Goal: Ask a question: Seek information or help from site administrators or community

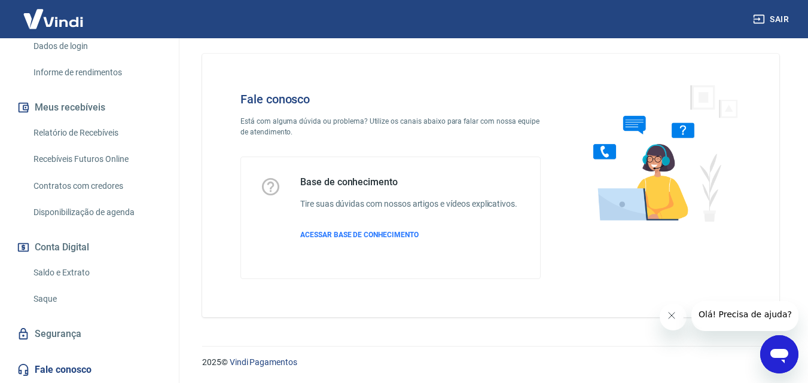
scroll to position [21, 0]
click at [783, 353] on icon "Abrir janela de mensagens" at bounding box center [779, 356] width 18 height 14
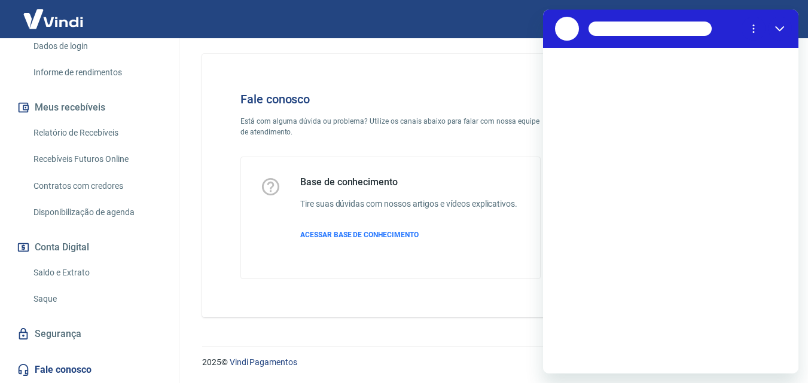
scroll to position [0, 0]
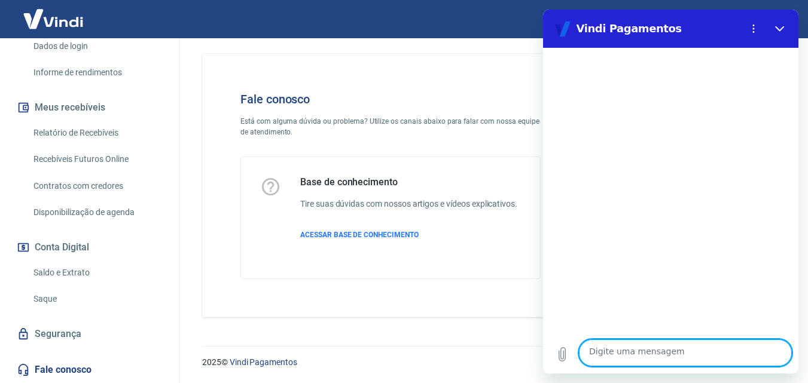
type textarea "B"
type textarea "x"
type textarea "Bo"
type textarea "x"
type textarea "Boa"
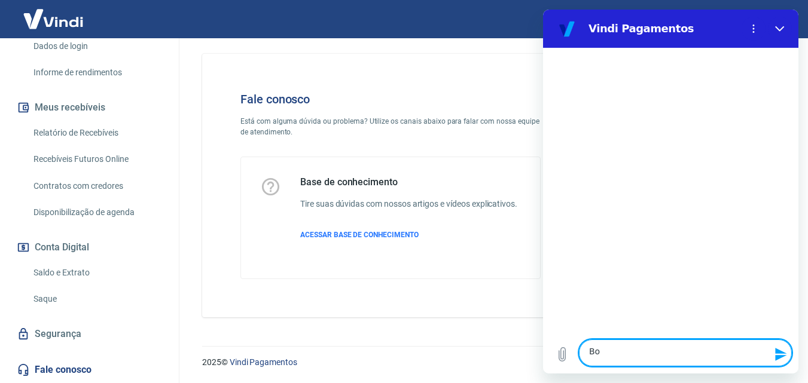
type textarea "x"
type textarea "Boa"
type textarea "x"
type textarea "Boa t"
type textarea "x"
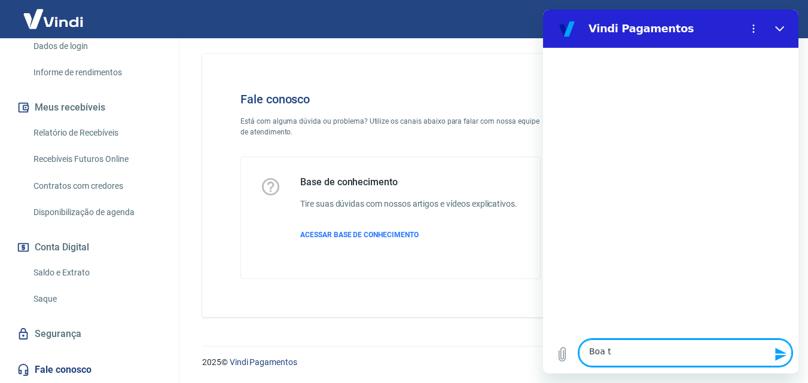
type textarea "Boa ta"
type textarea "x"
type textarea "Boa tar"
type textarea "x"
type textarea "Boa tard"
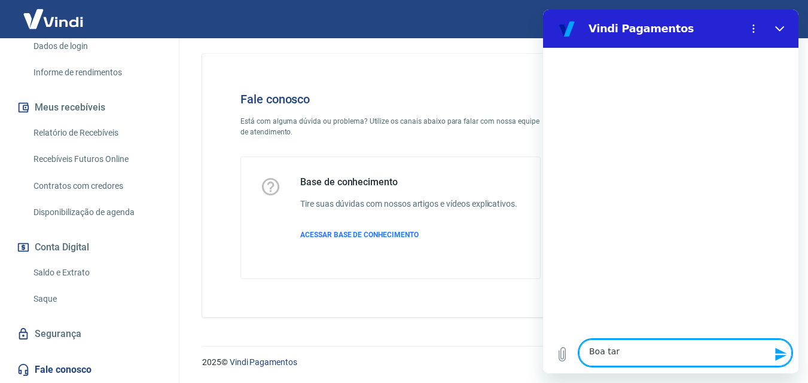
type textarea "x"
type textarea "Boa tarde"
type textarea "x"
type textarea "n"
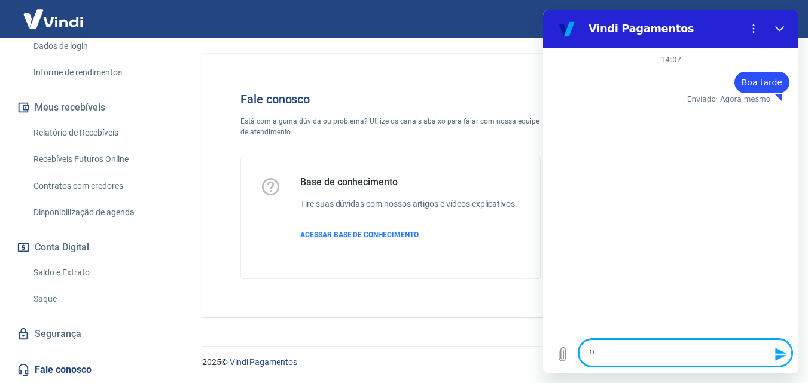
type textarea "x"
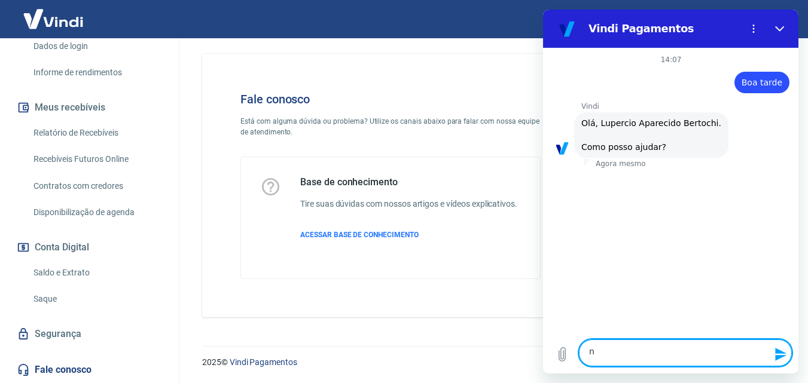
type textarea "nã"
type textarea "x"
type textarea "não"
type textarea "x"
type textarea "não"
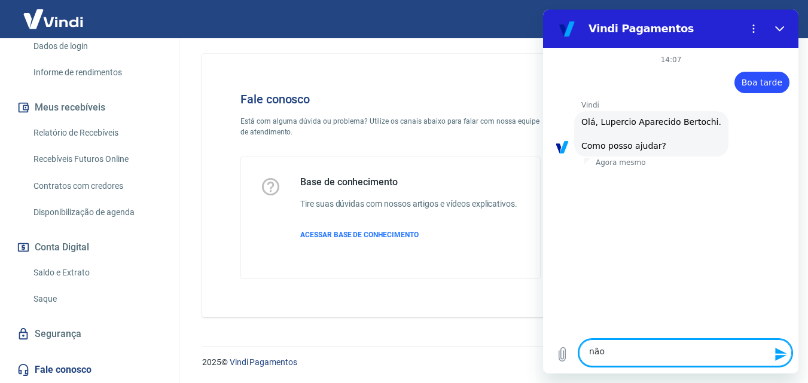
type textarea "x"
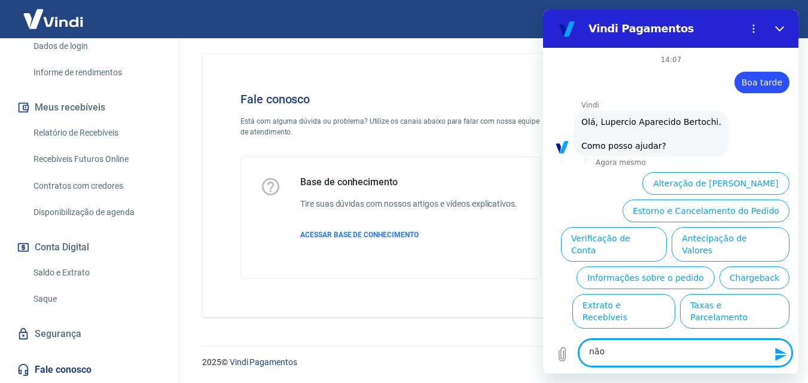
scroll to position [137, 0]
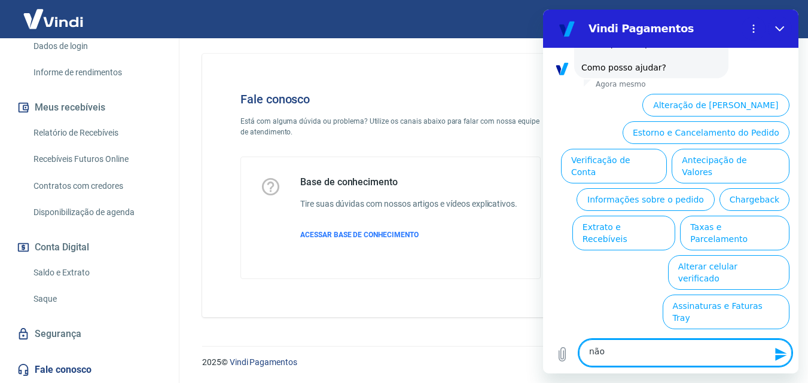
type textarea "não c"
type textarea "x"
type textarea "não co"
type textarea "x"
type textarea "não con"
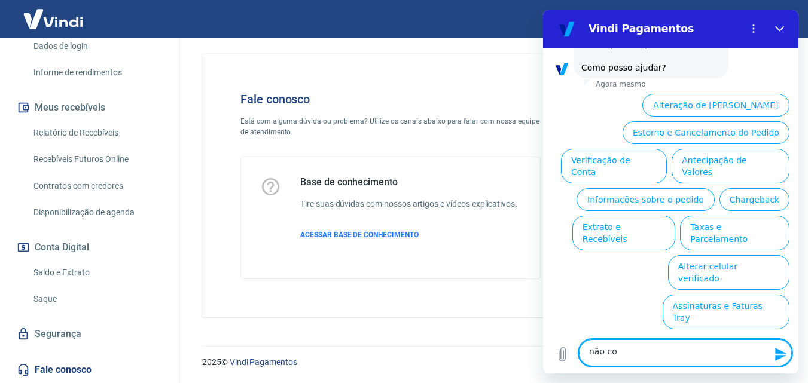
type textarea "x"
type textarea "não cons"
type textarea "x"
type textarea "não consu"
type textarea "x"
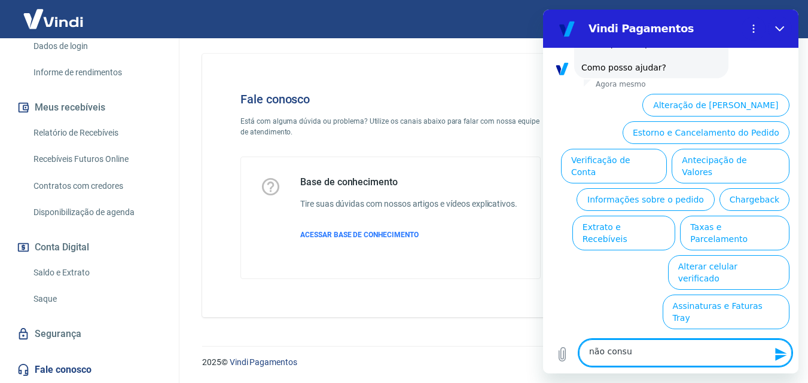
type textarea "não cons"
type textarea "x"
type textarea "não con"
type textarea "x"
type textarea "não co"
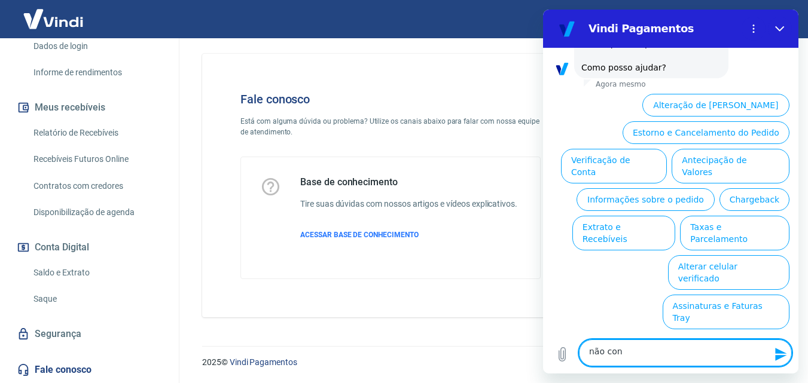
type textarea "x"
type textarea "não c"
type textarea "x"
type textarea "não"
type textarea "x"
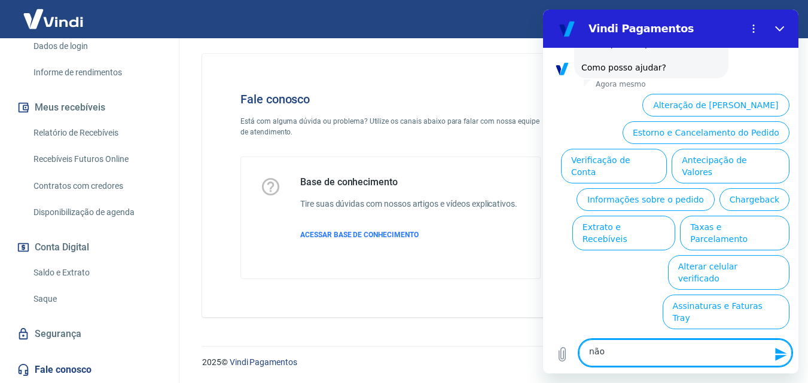
type textarea "não"
type textarea "x"
type textarea "nã"
type textarea "x"
type textarea "n"
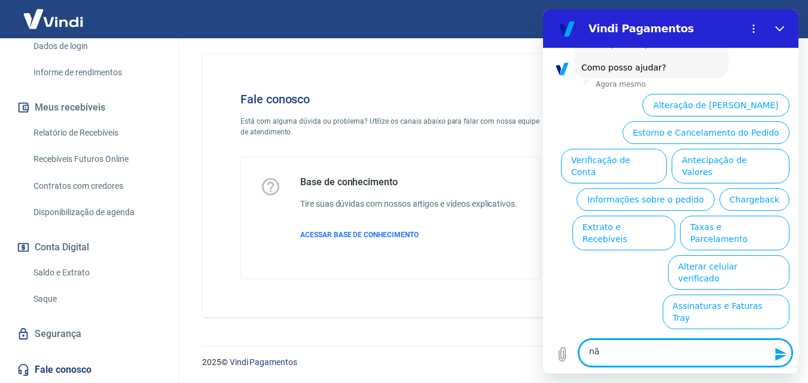
type textarea "x"
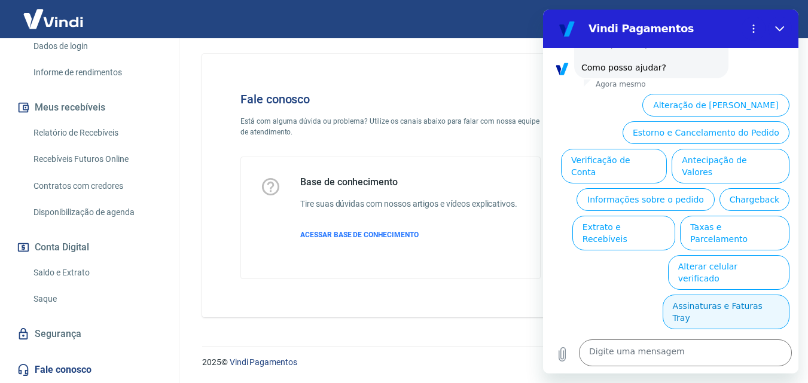
click at [680, 310] on button "Assinaturas e Faturas Tray" at bounding box center [725, 312] width 127 height 35
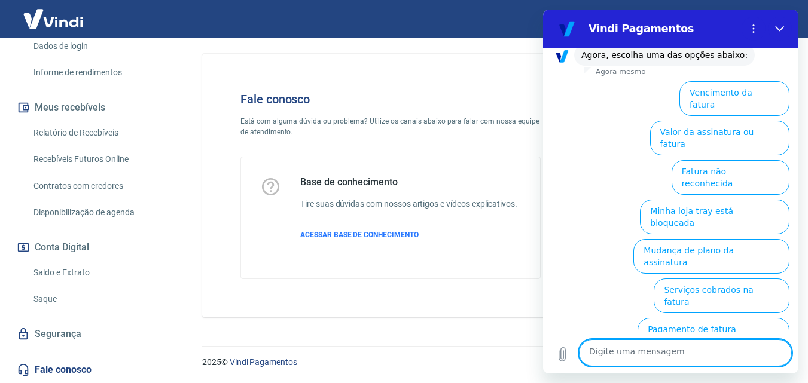
scroll to position [227, 0]
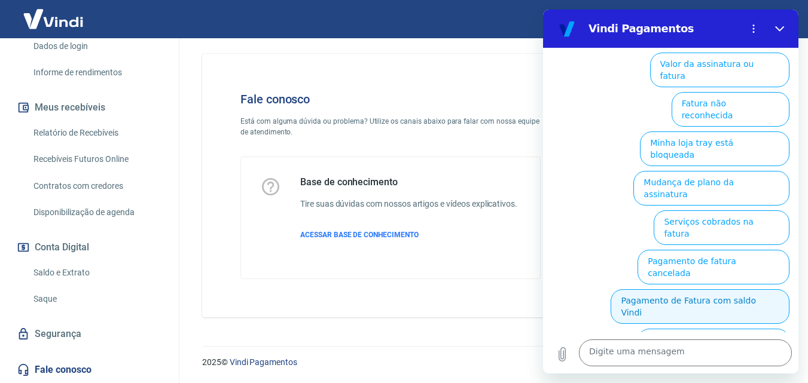
click at [719, 289] on button "Pagamento de Fatura com saldo Vindi" at bounding box center [699, 306] width 179 height 35
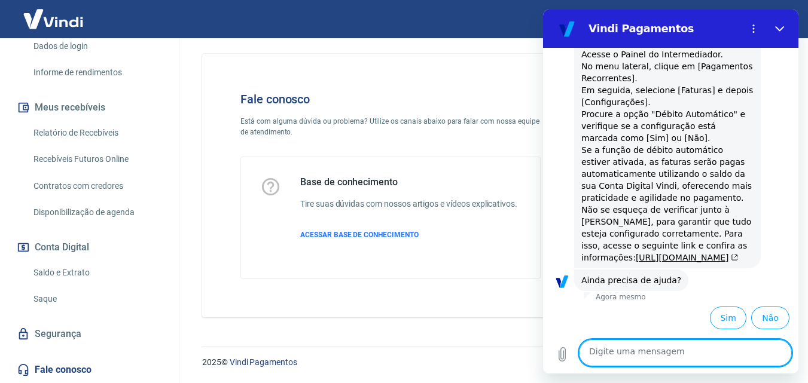
scroll to position [554, 0]
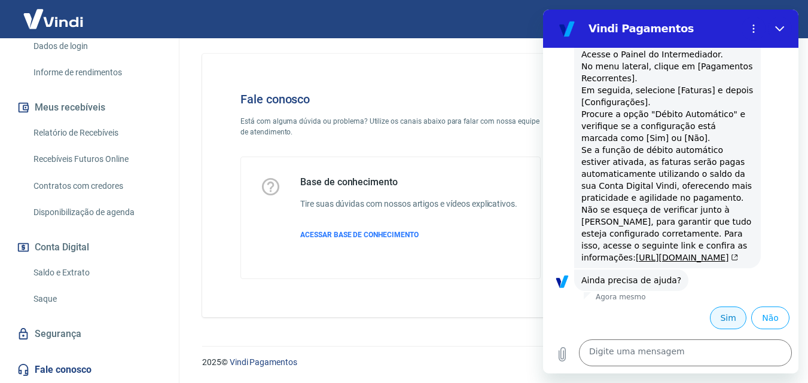
click at [713, 313] on button "Sim" at bounding box center [727, 318] width 36 height 23
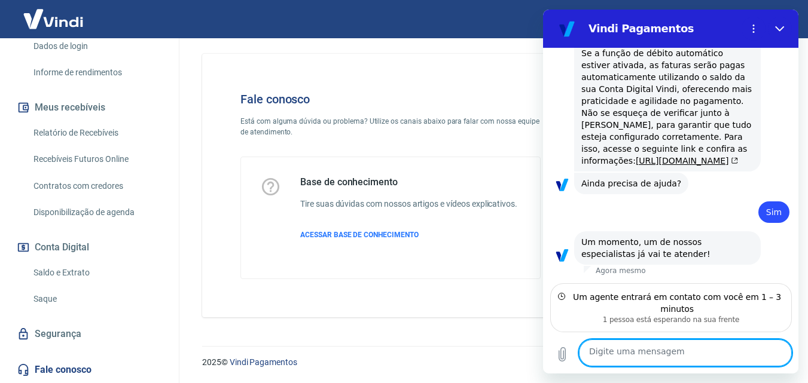
scroll to position [649, 0]
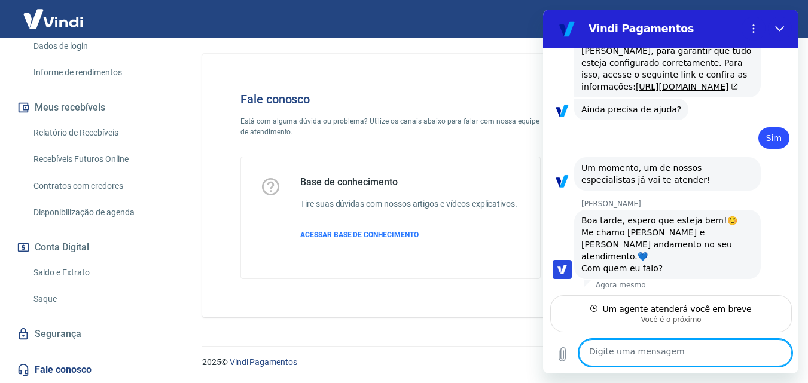
type textarea "x"
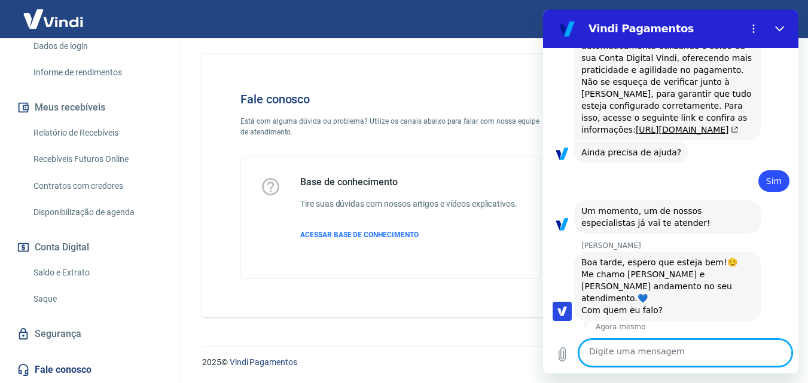
scroll to position [714, 0]
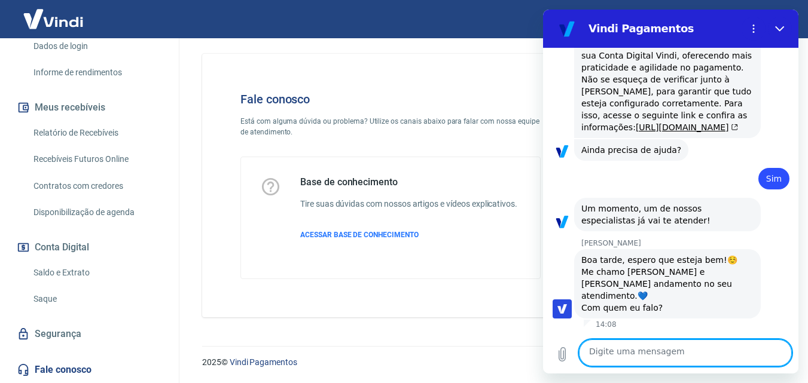
type textarea "D"
type textarea "x"
type textarea "Da"
type textarea "x"
type textarea "[PERSON_NAME]"
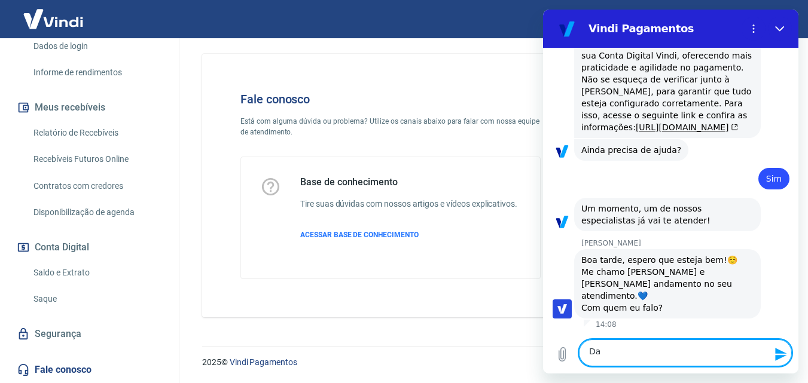
type textarea "x"
type textarea "[PERSON_NAME]"
type textarea "x"
type textarea "Danie"
type textarea "x"
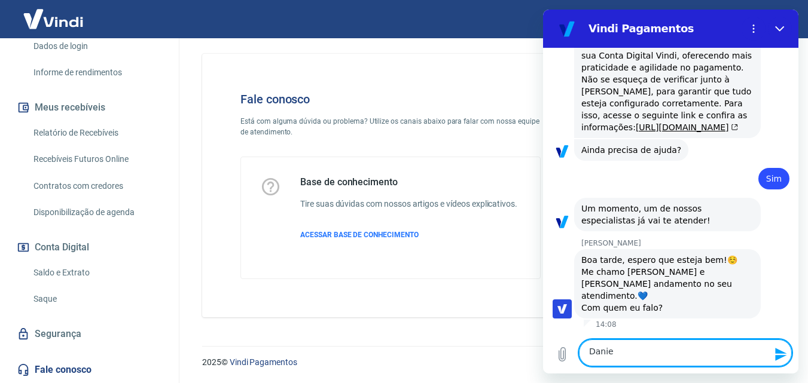
type textarea "[PERSON_NAME]"
type textarea "x"
type textarea "[PERSON_NAME]"
type textarea "x"
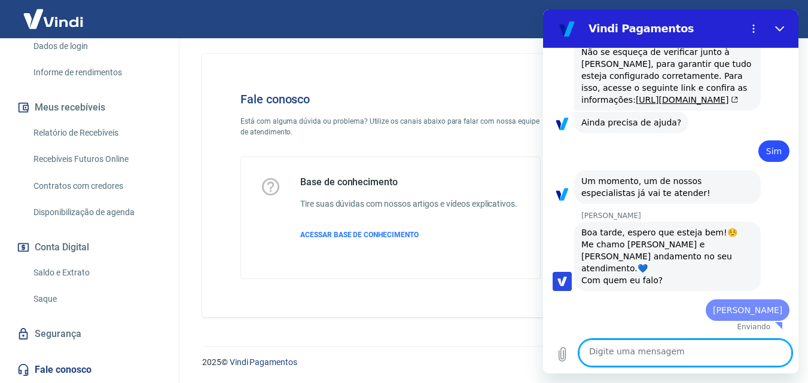
type textarea "x"
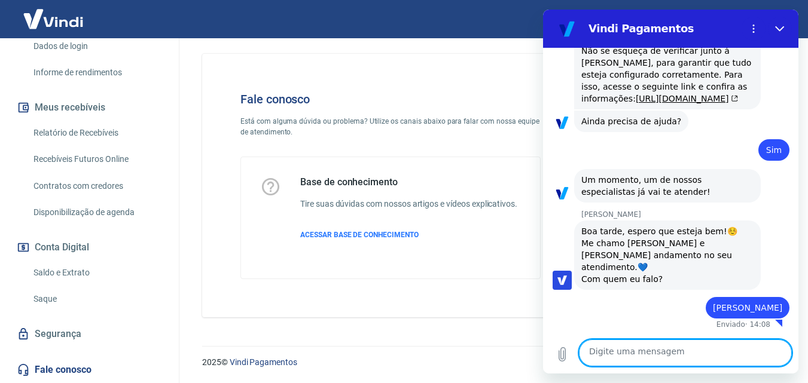
scroll to position [746, 0]
type textarea "b"
type textarea "x"
type textarea "bo"
type textarea "x"
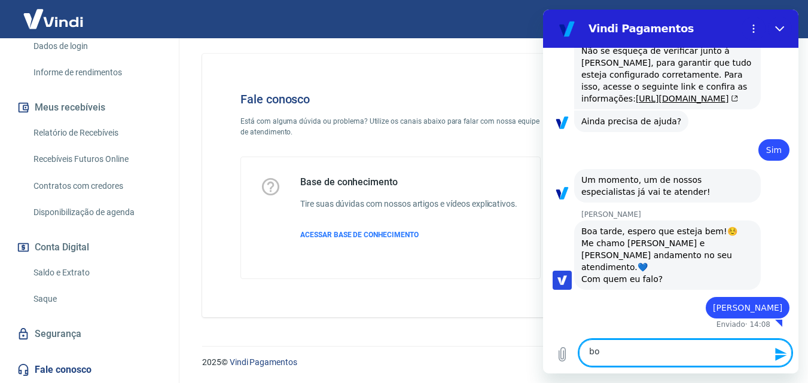
type textarea "boa"
type textarea "x"
type textarea "boa"
type textarea "x"
type textarea "boa t"
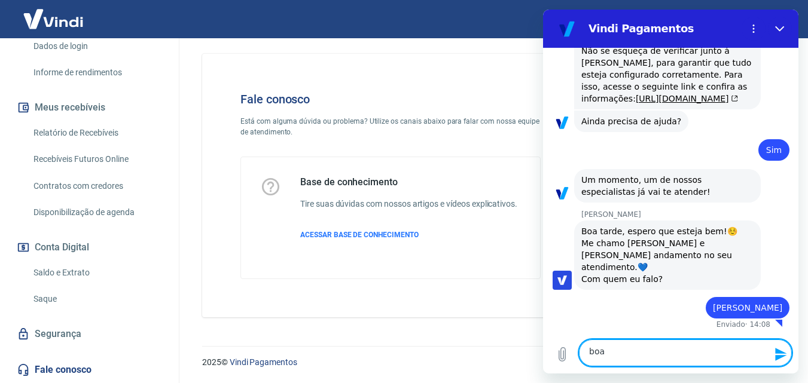
type textarea "x"
type textarea "boa ta"
type textarea "x"
type textarea "boa tar"
type textarea "x"
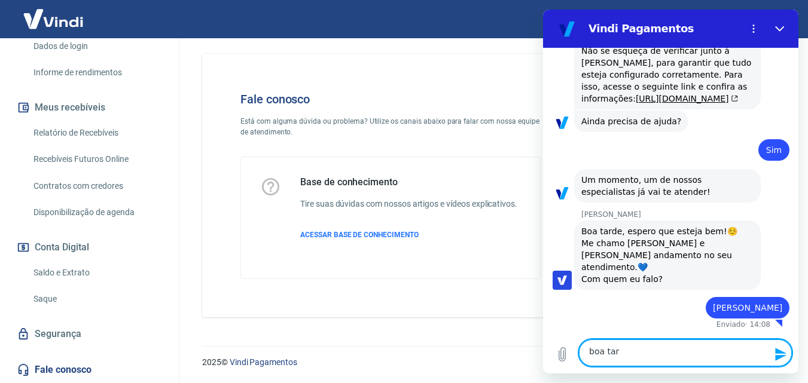
type textarea "boa tard"
type textarea "x"
type textarea "boa tarde"
type textarea "x"
type textarea "boa tarde"
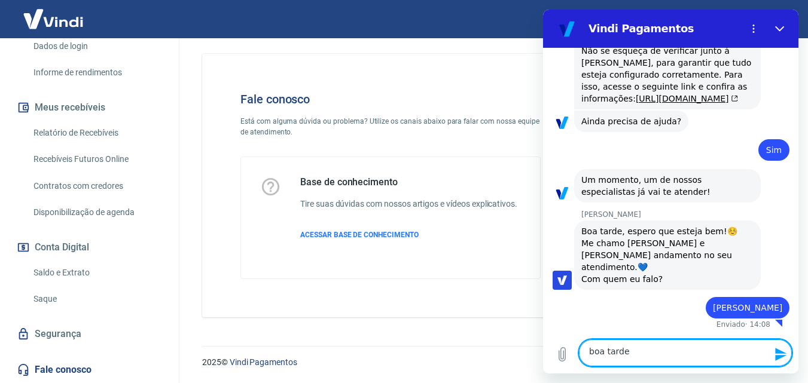
type textarea "x"
type textarea "boa tarde G"
type textarea "x"
type textarea "boa tarde Ga"
type textarea "x"
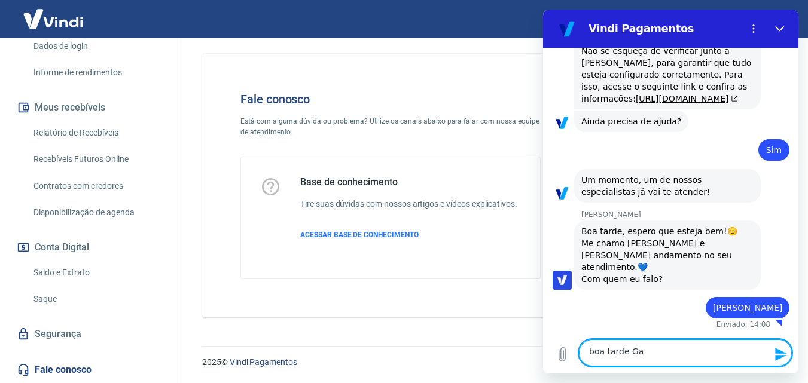
type textarea "boa tarde Gab"
type textarea "x"
type textarea "boa tarde Gabr"
type textarea "x"
type textarea "boa tarde Gabri"
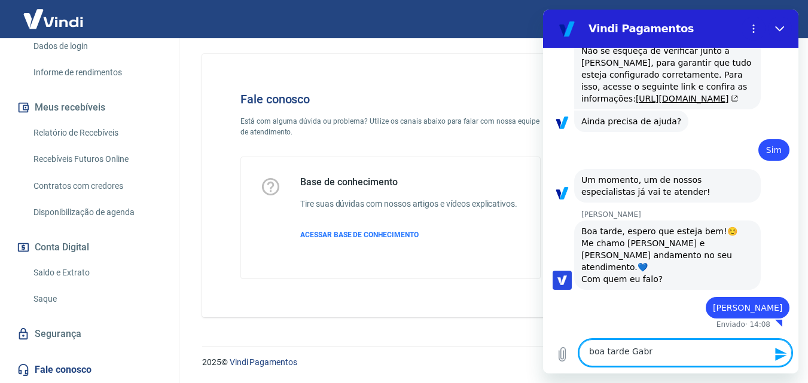
type textarea "x"
type textarea "boa tarde Gabrie"
type textarea "x"
type textarea "boa tarde [PERSON_NAME]"
type textarea "x"
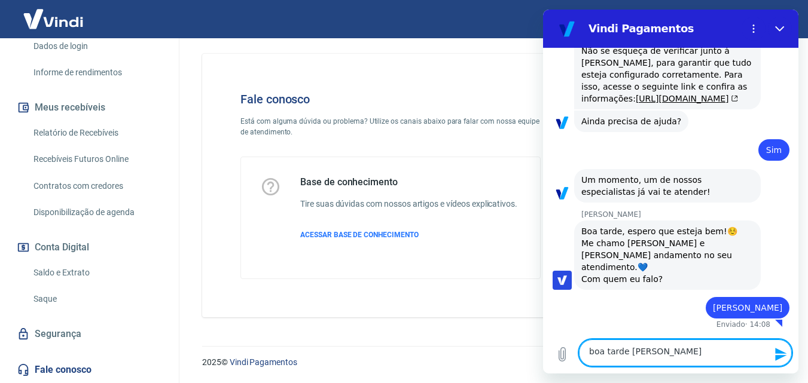
type textarea "boa tarde [PERSON_NAME]"
type textarea "x"
type textarea "boa tarde [PERSON_NAME]"
type textarea "x"
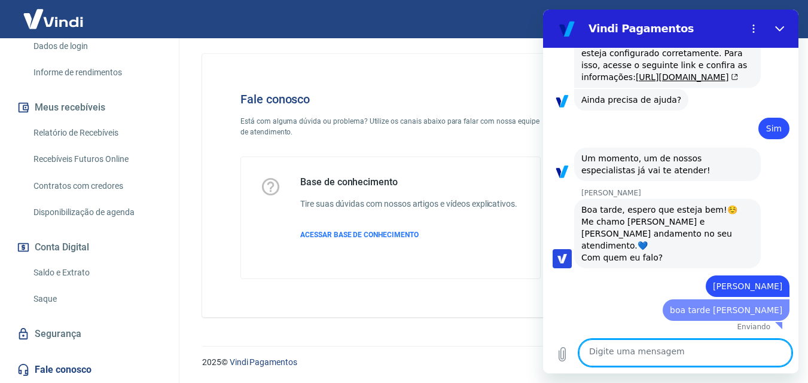
type textarea "x"
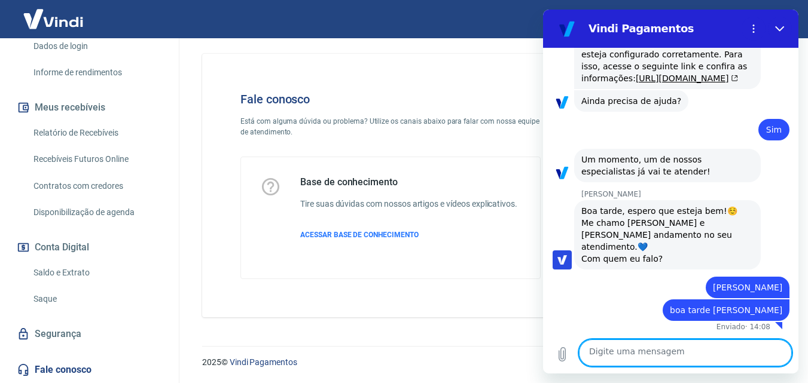
scroll to position [772, 0]
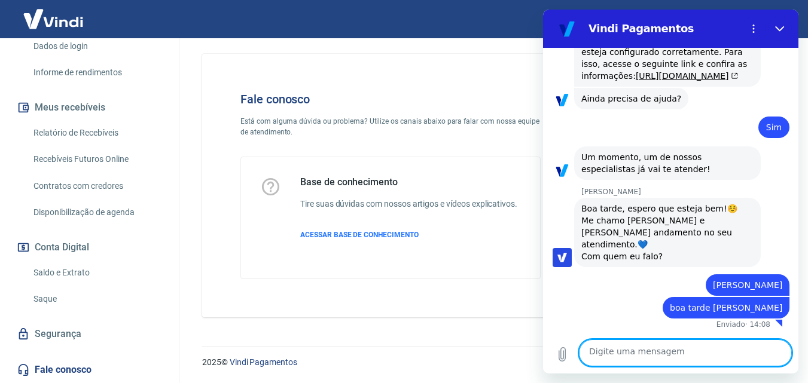
type textarea "p"
type textarea "x"
type textarea "po"
type textarea "x"
type textarea "por"
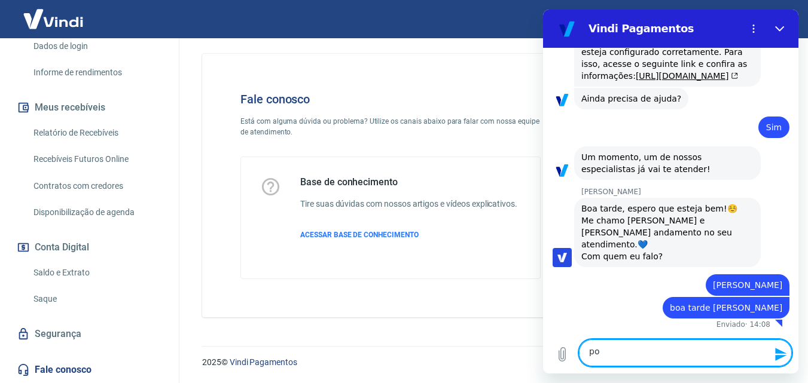
type textarea "x"
type textarea "porq"
type textarea "x"
type textarea "porqu"
type textarea "x"
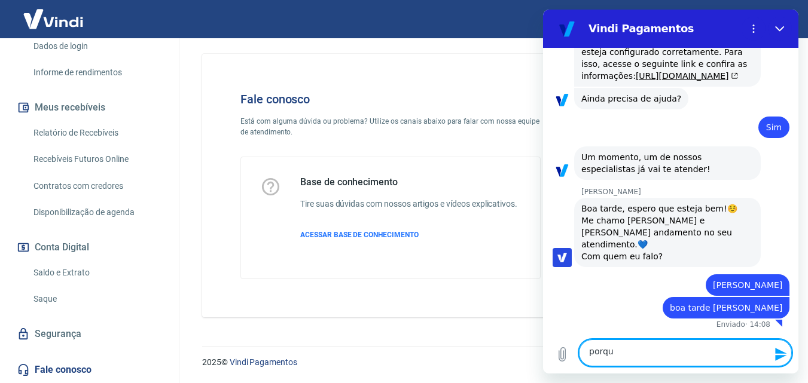
type textarea "porque"
type textarea "x"
type textarea "porque"
type textarea "x"
type textarea "porque a"
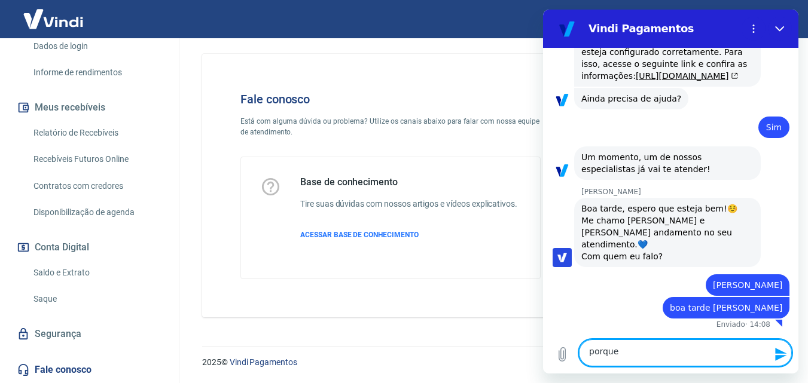
type textarea "x"
type textarea "porque a"
type textarea "x"
type textarea "porque a f"
type textarea "x"
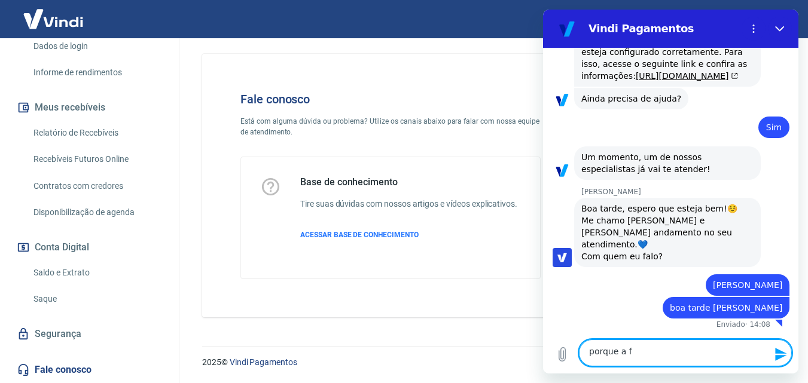
type textarea "porque a fa"
type textarea "x"
type textarea "porque a fat"
type textarea "x"
type textarea "porque a fatu"
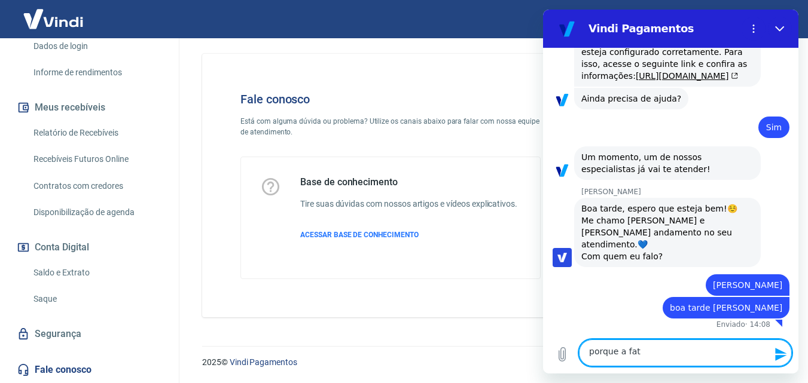
type textarea "x"
type textarea "porque a fatur"
type textarea "x"
type textarea "porque a fatura"
type textarea "x"
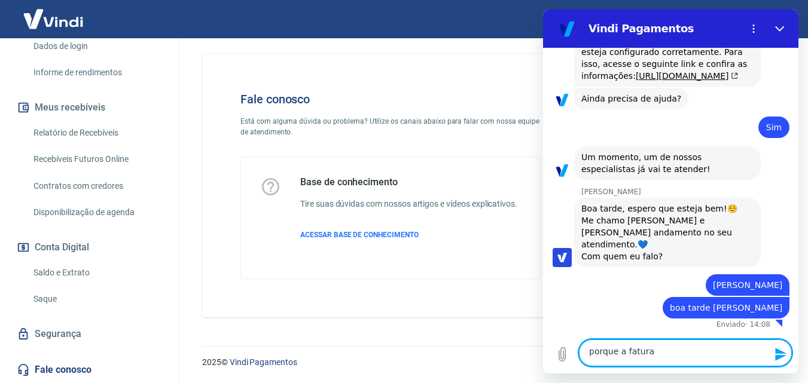
type textarea "porque a fatur"
type textarea "x"
type textarea "porque a fatu"
type textarea "x"
type textarea "porque a fat"
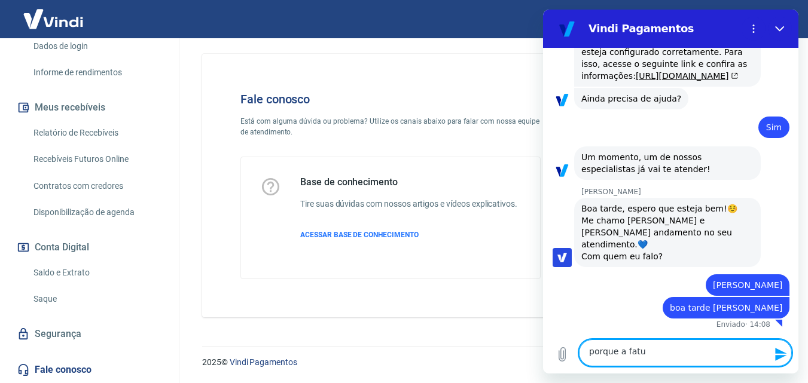
type textarea "x"
type textarea "porque a fa"
type textarea "x"
type textarea "porque a f"
type textarea "x"
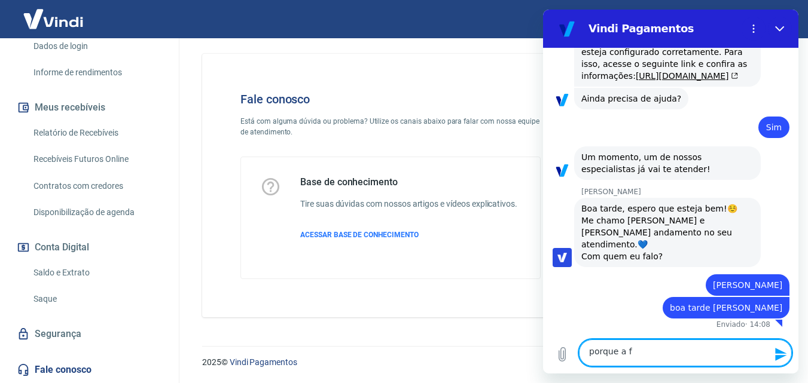
type textarea "porque a"
type textarea "x"
type textarea "porque a"
type textarea "x"
type textarea "porque"
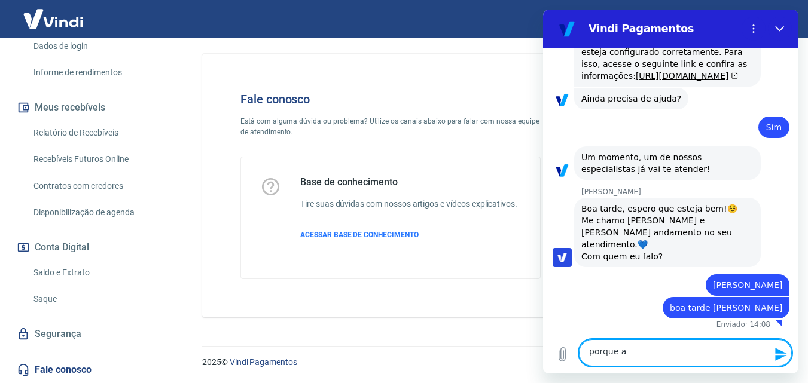
type textarea "x"
type textarea "porque"
type textarea "x"
type textarea "porque"
type textarea "x"
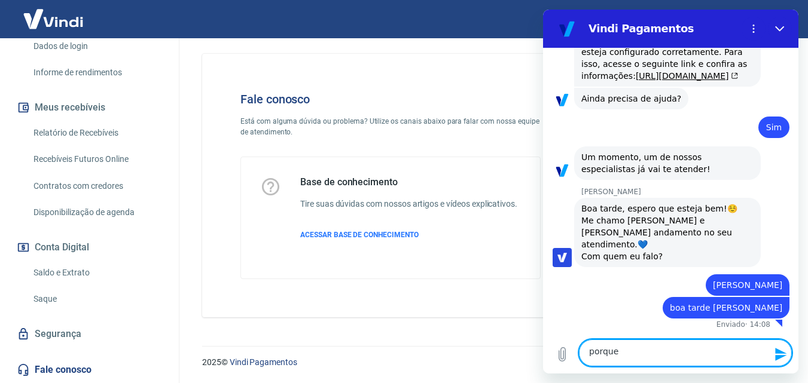
type textarea "porque n"
type textarea "x"
type textarea "porque nã"
type textarea "x"
type textarea "porque não"
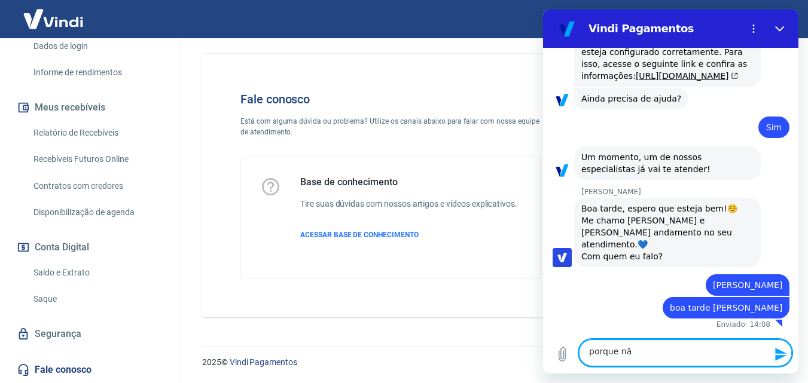
type textarea "x"
type textarea "porque não"
type textarea "x"
type textarea "porque não c"
type textarea "x"
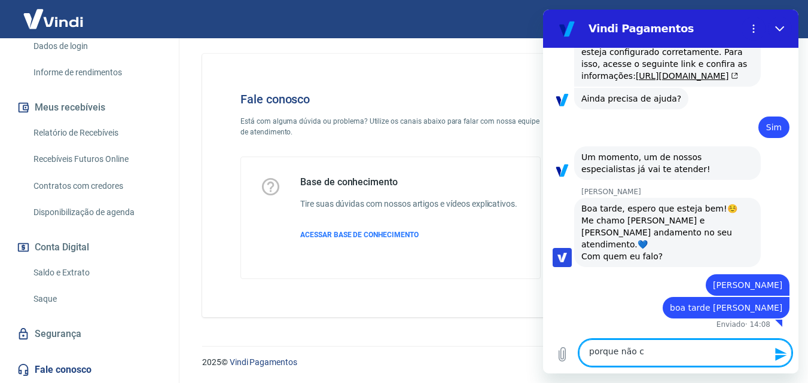
type textarea "porque não co"
type textarea "x"
type textarea "porque não con"
type textarea "x"
type textarea "porque não cons"
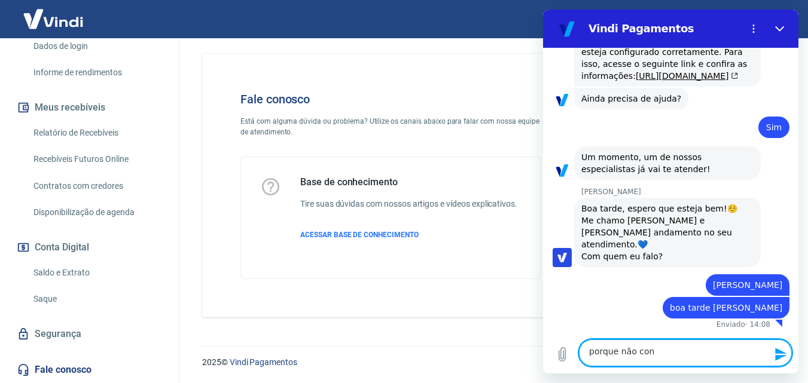
type textarea "x"
type textarea "porque não consi"
type textarea "x"
type textarea "porque não consig"
type textarea "x"
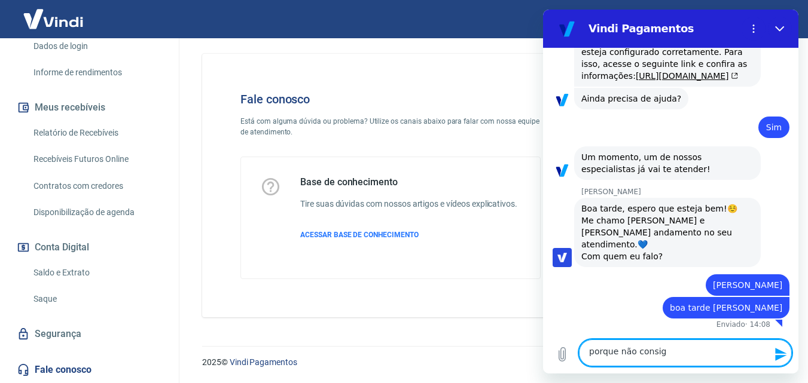
type textarea "porque não consigo"
type textarea "x"
type textarea "porque não consigo"
type textarea "x"
type textarea "porque não consigo m"
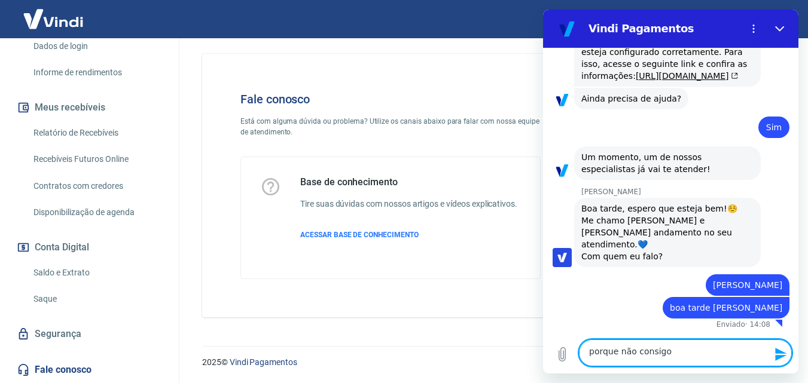
type textarea "x"
type textarea "porque não consigo ma"
type textarea "x"
type textarea "porque não consigo mai"
type textarea "x"
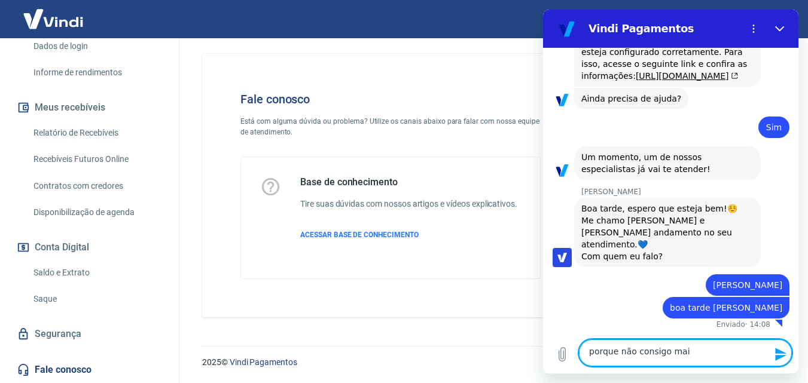
type textarea "porque não consigo mais"
type textarea "x"
type textarea "porque não consigo mais"
type textarea "x"
type textarea "porque não consigo mais p"
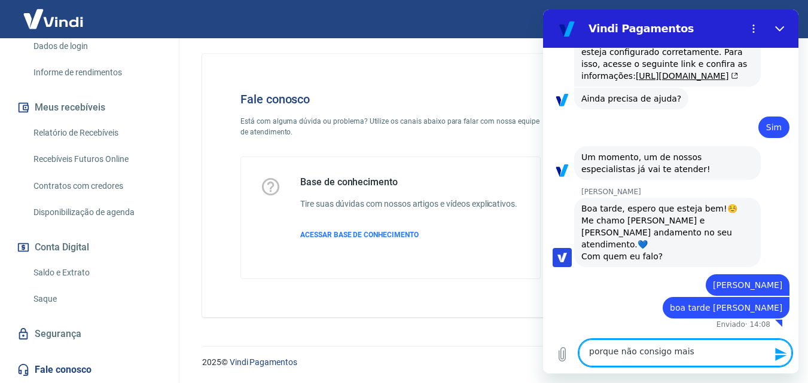
type textarea "x"
type textarea "porque não consigo mais pa"
type textarea "x"
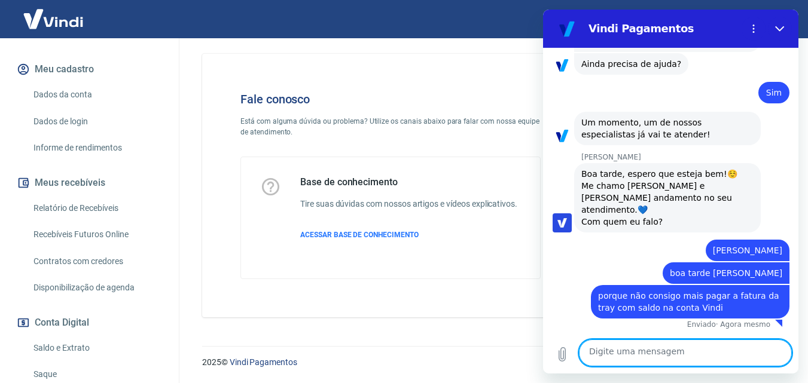
scroll to position [0, 0]
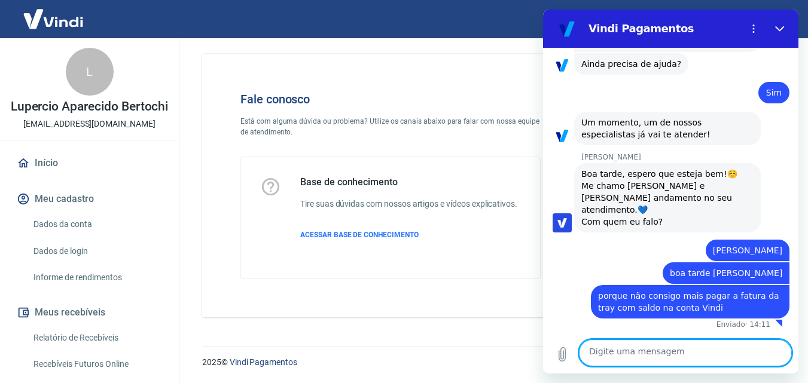
click at [620, 354] on textarea at bounding box center [684, 353] width 213 height 27
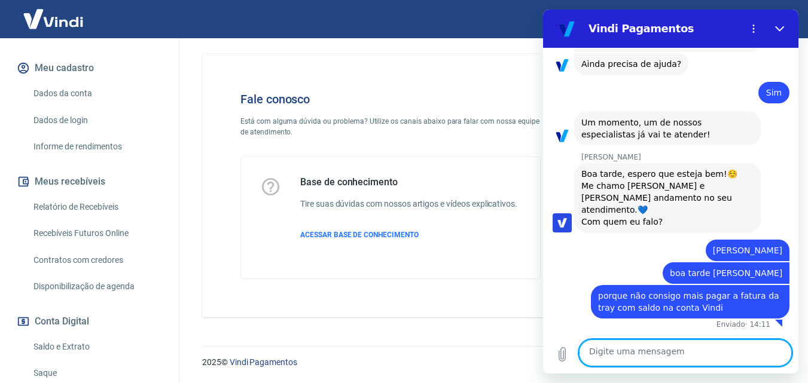
scroll to position [218, 0]
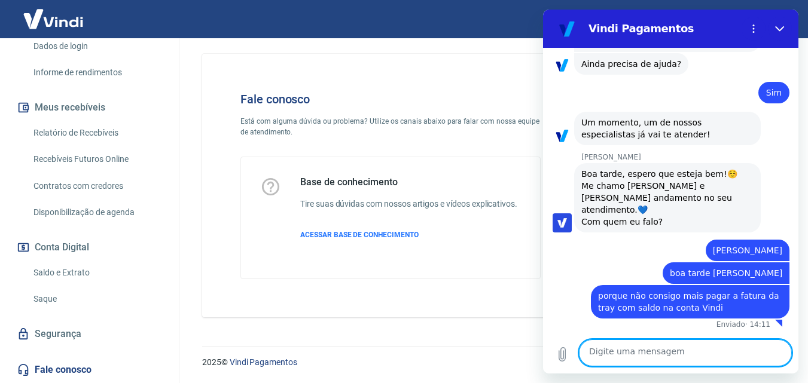
click at [603, 352] on textarea at bounding box center [684, 353] width 213 height 27
click at [609, 353] on textarea at bounding box center [684, 353] width 213 height 27
click at [622, 356] on textarea at bounding box center [684, 353] width 213 height 27
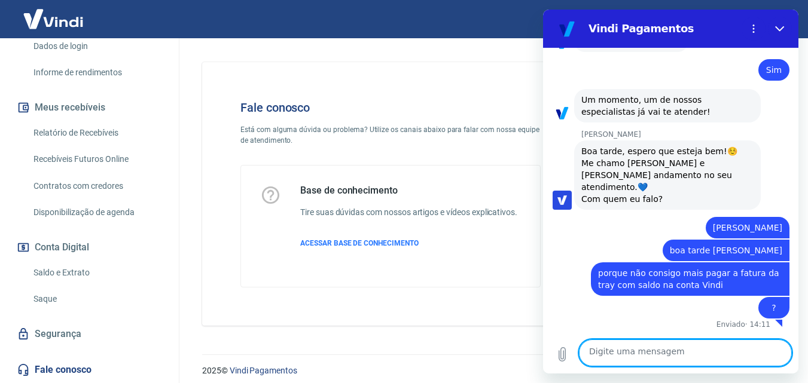
scroll to position [837, 0]
click at [619, 352] on textarea at bounding box center [684, 353] width 213 height 27
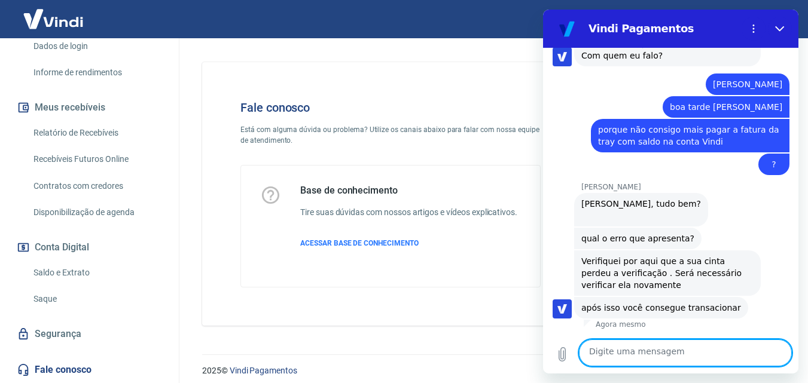
scroll to position [1012, 0]
click at [643, 349] on textarea "como faz essa" at bounding box center [684, 353] width 213 height 27
drag, startPoint x: 643, startPoint y: 352, endPoint x: 654, endPoint y: 355, distance: 11.2
click at [646, 353] on textarea "como faz es verificação" at bounding box center [684, 353] width 213 height 27
click at [720, 355] on textarea "como faz essa verificação" at bounding box center [684, 353] width 213 height 27
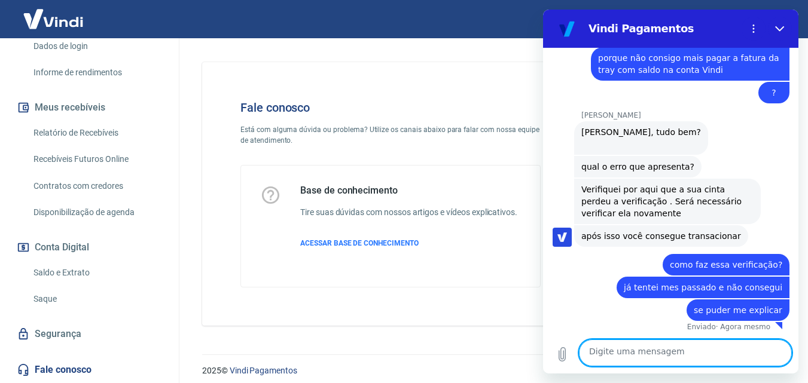
scroll to position [1095, 0]
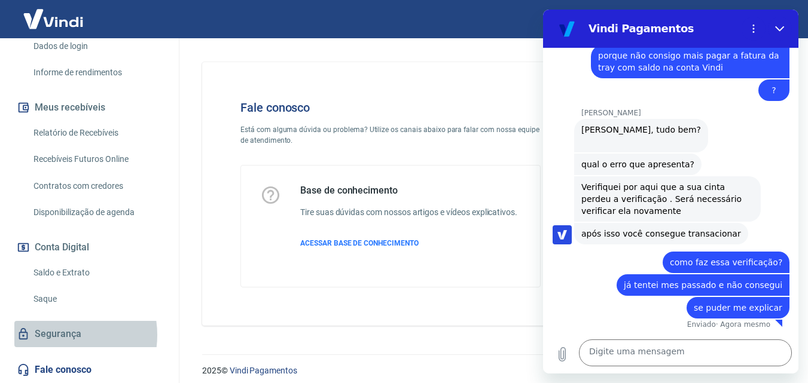
click at [57, 335] on link "Segurança" at bounding box center [89, 334] width 150 height 26
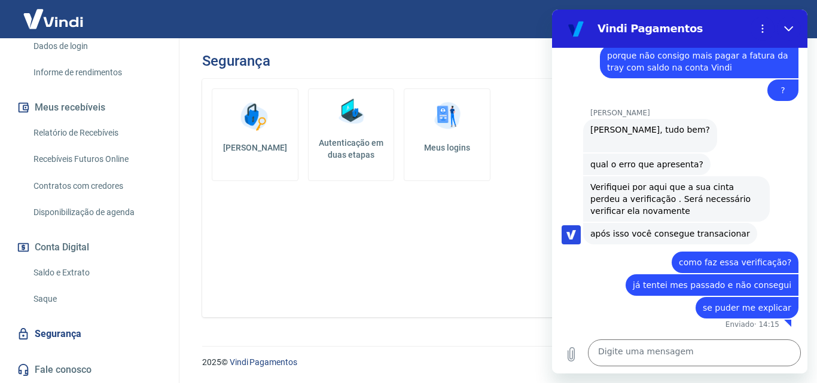
click at [353, 139] on h5 "Autenticação em duas etapas" at bounding box center [351, 149] width 76 height 24
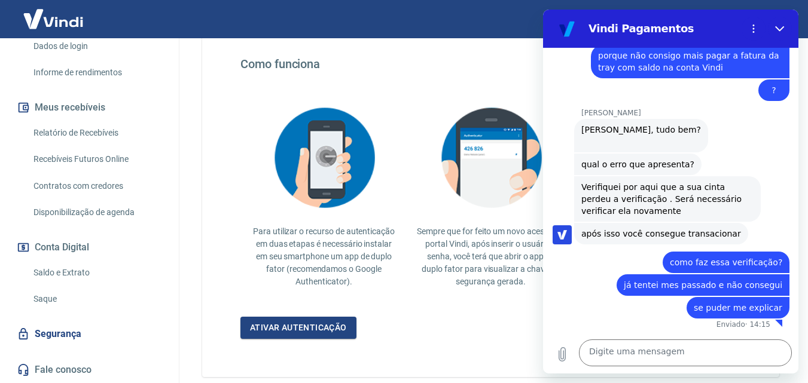
scroll to position [239, 0]
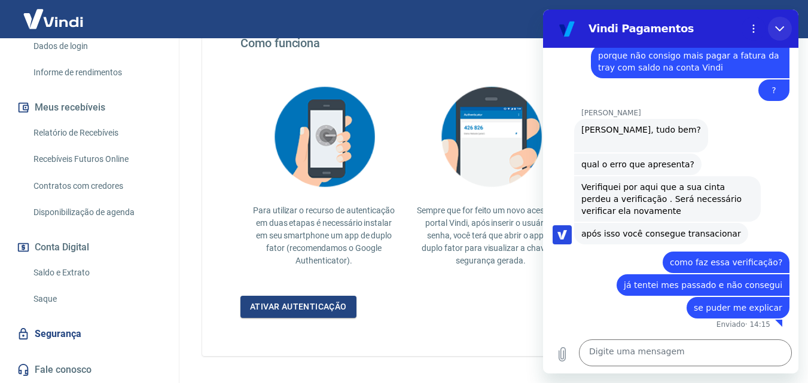
drag, startPoint x: 776, startPoint y: 29, endPoint x: 1319, endPoint y: 38, distance: 542.4
click at [776, 29] on icon "Fechar" at bounding box center [779, 29] width 10 height 10
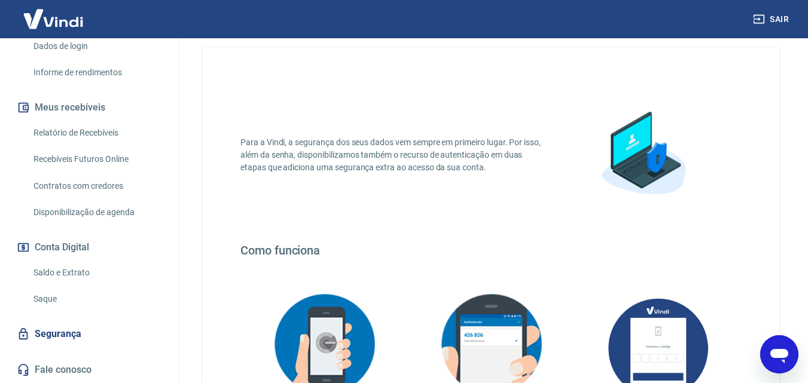
scroll to position [0, 0]
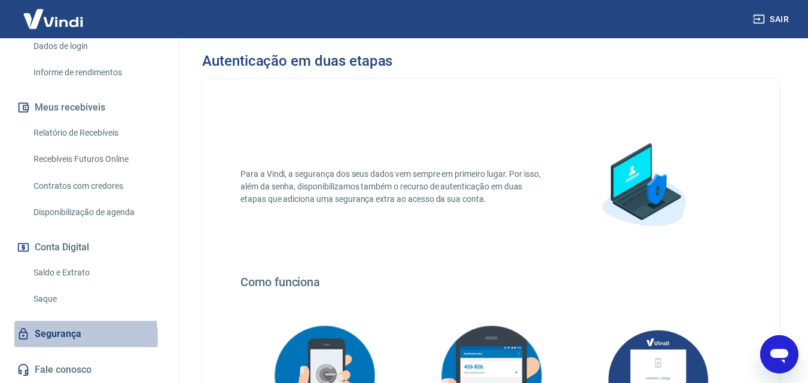
click at [58, 337] on link "Segurança" at bounding box center [89, 334] width 150 height 26
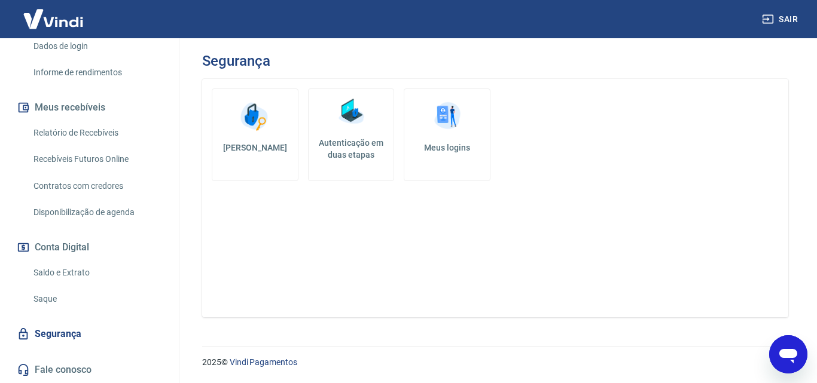
click at [351, 144] on h5 "Autenticação em duas etapas" at bounding box center [351, 149] width 76 height 24
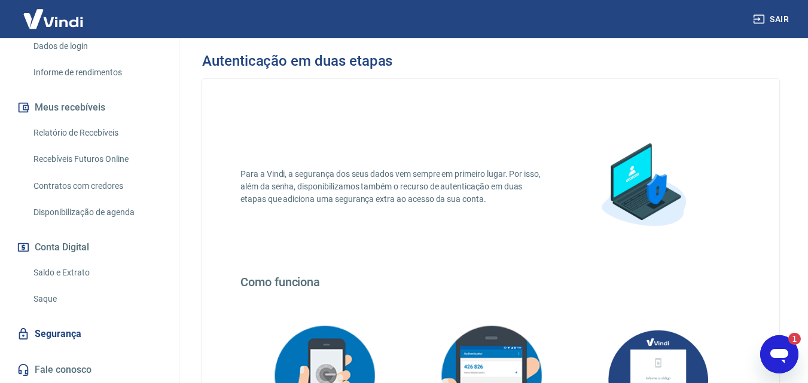
drag, startPoint x: 780, startPoint y: 356, endPoint x: 990, endPoint y: 665, distance: 373.7
click at [780, 356] on icon "Abrir janela de mensagens, 1 mensagem não lida" at bounding box center [779, 356] width 18 height 14
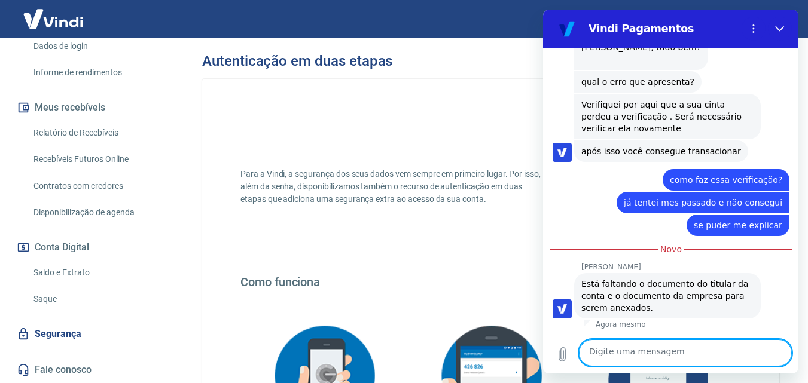
scroll to position [1186, 0]
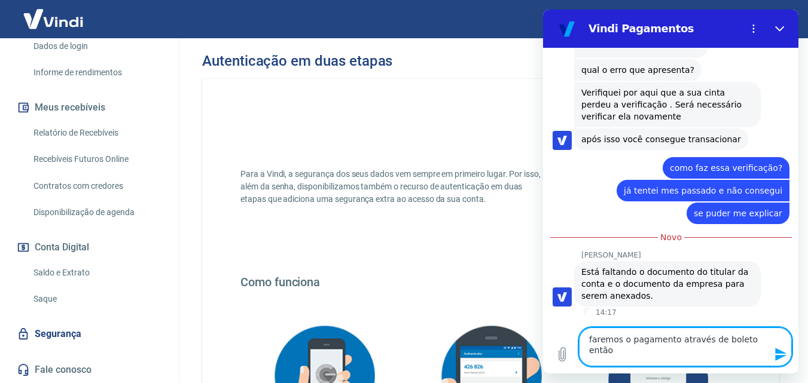
click at [642, 363] on textarea "faremos o pagamento através de boleto então" at bounding box center [684, 347] width 213 height 39
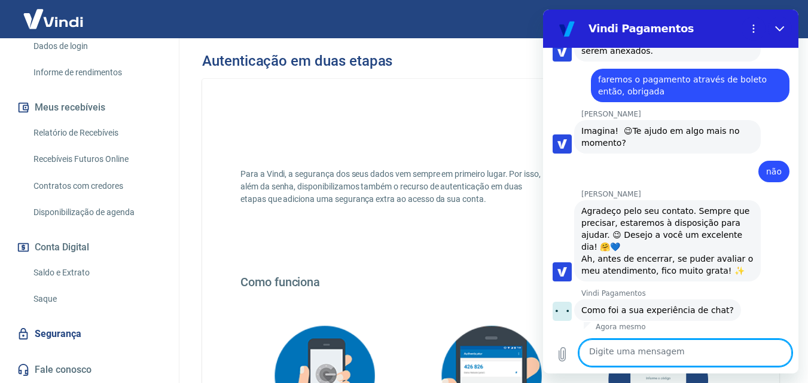
scroll to position [1522, 0]
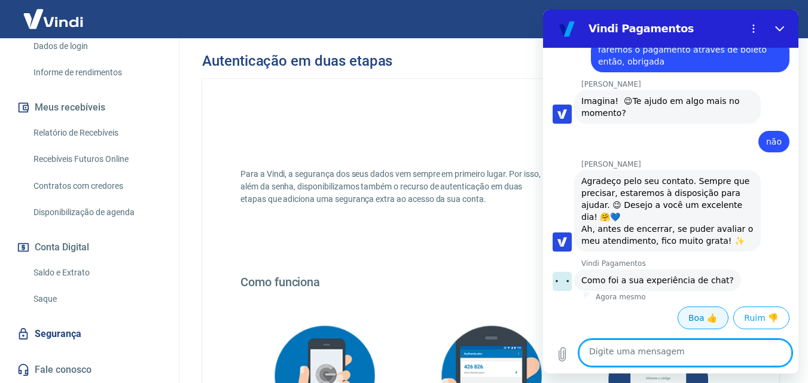
click at [687, 313] on button "Boa 👍" at bounding box center [702, 318] width 51 height 23
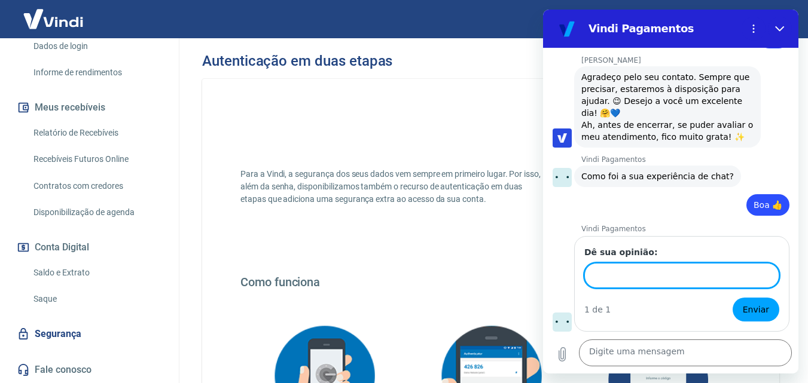
scroll to position [1637, 0]
